Goal: Communication & Community: Participate in discussion

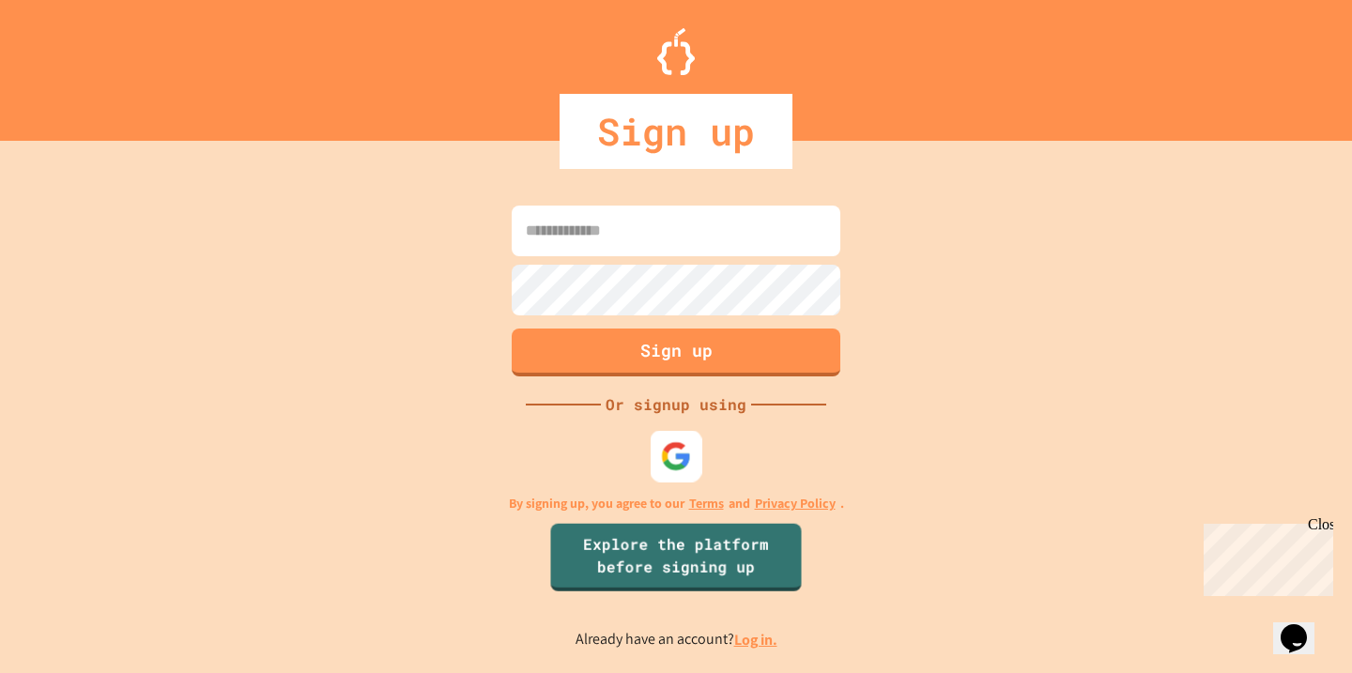
click at [690, 456] on img at bounding box center [676, 455] width 31 height 31
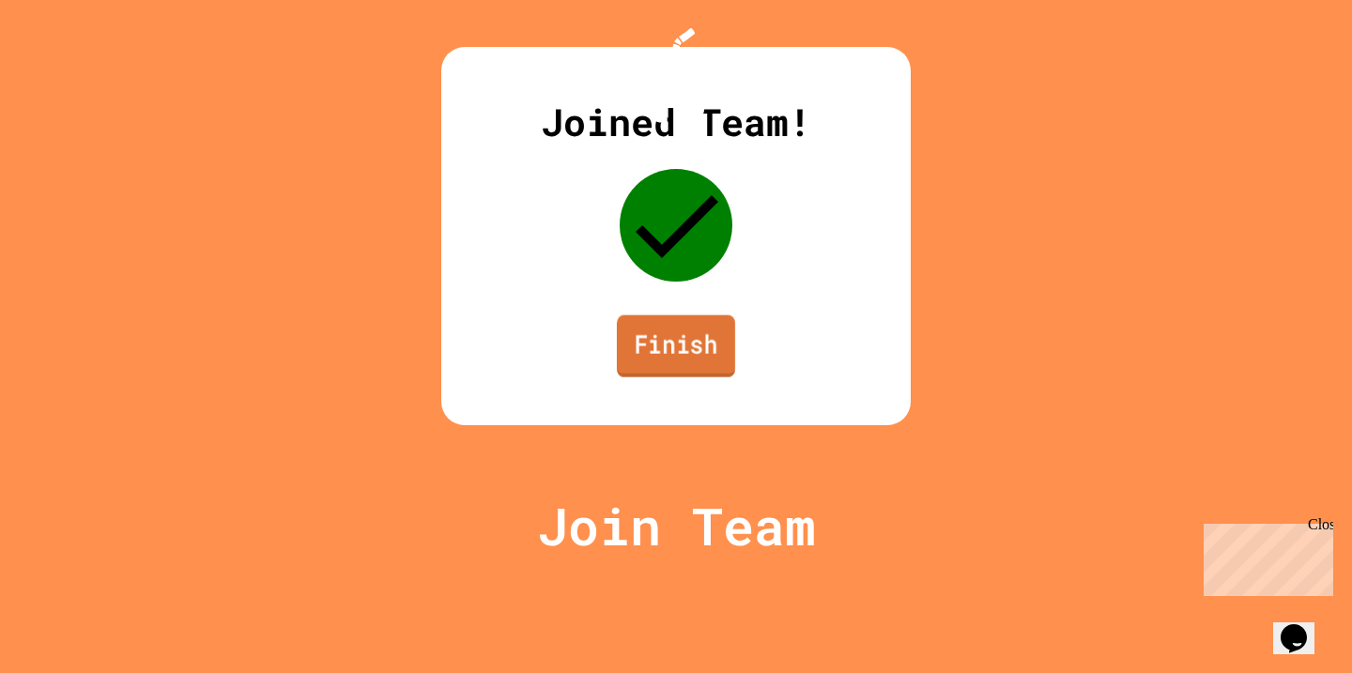
click at [683, 377] on link "Finish" at bounding box center [676, 346] width 118 height 62
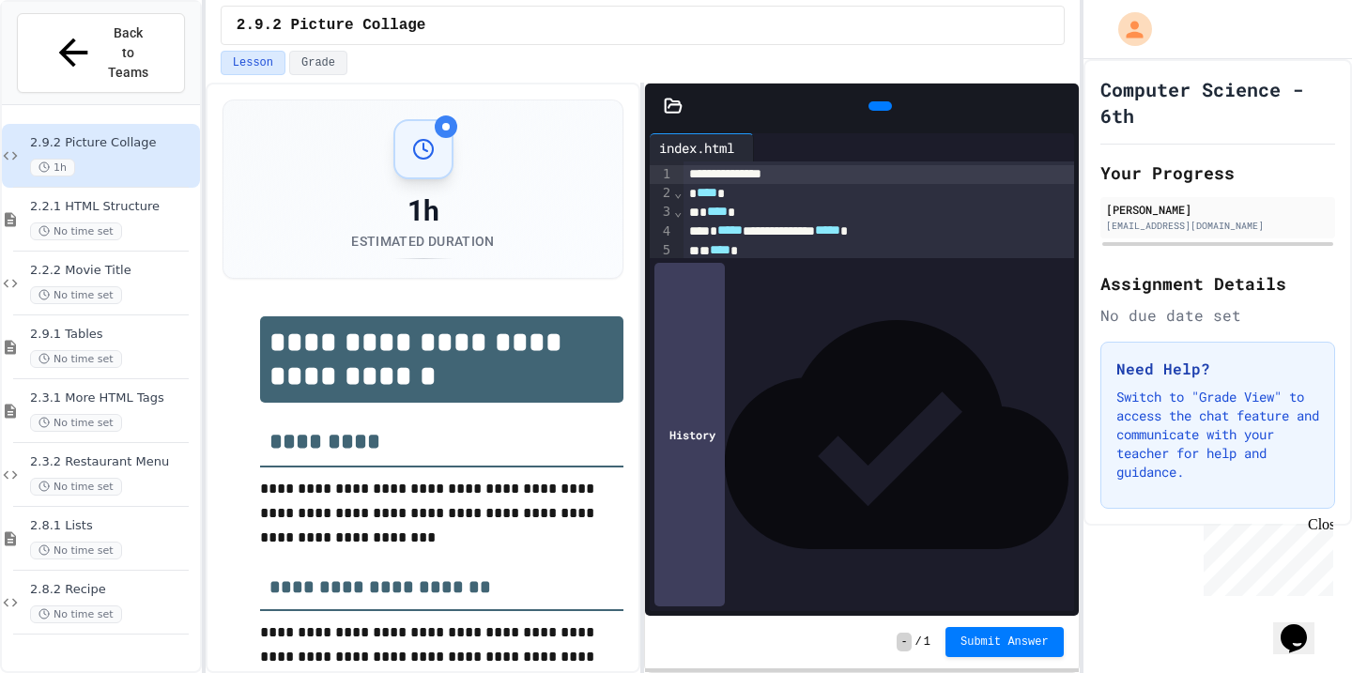
click at [1204, 440] on p "Switch to "Grade View" to access the chat feature and communicate with your tea…" at bounding box center [1217, 435] width 203 height 94
click at [1320, 523] on div "Close" at bounding box center [1319, 527] width 23 height 23
click at [878, 106] on icon at bounding box center [878, 106] width 0 height 0
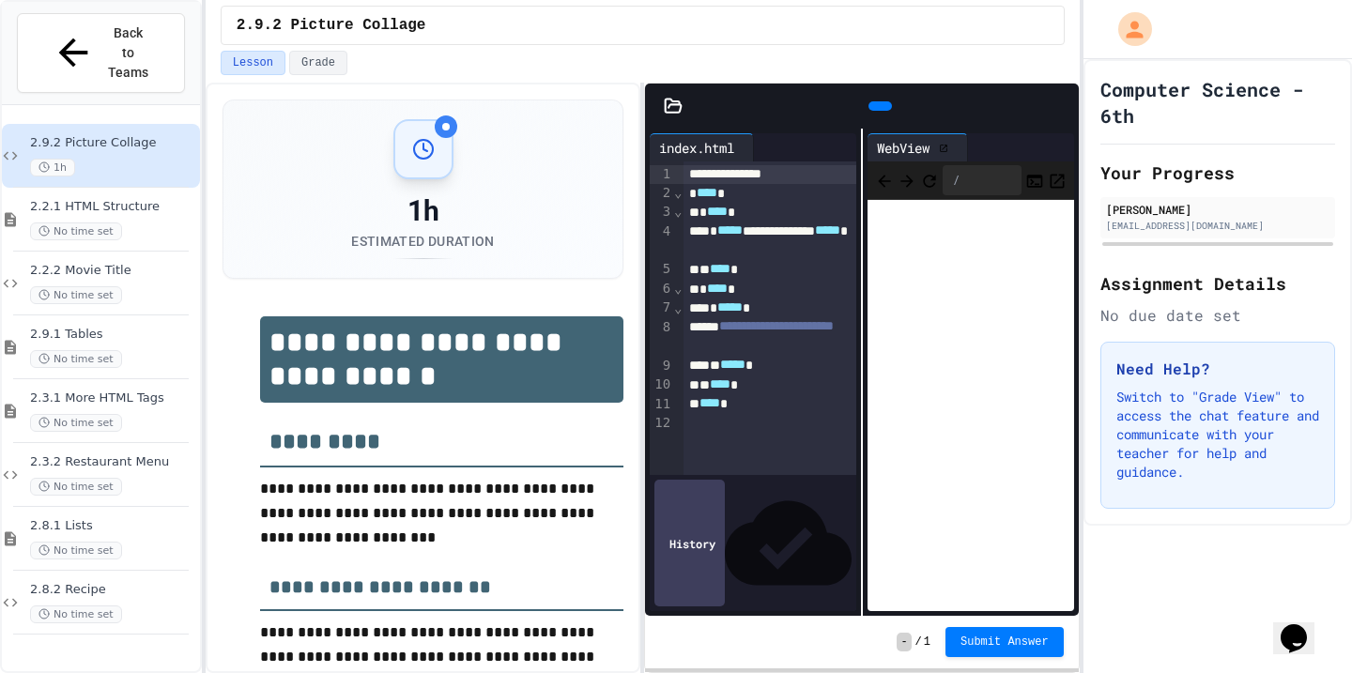
click at [878, 106] on icon at bounding box center [878, 106] width 0 height 0
